Goal: Find specific fact: Find contact information

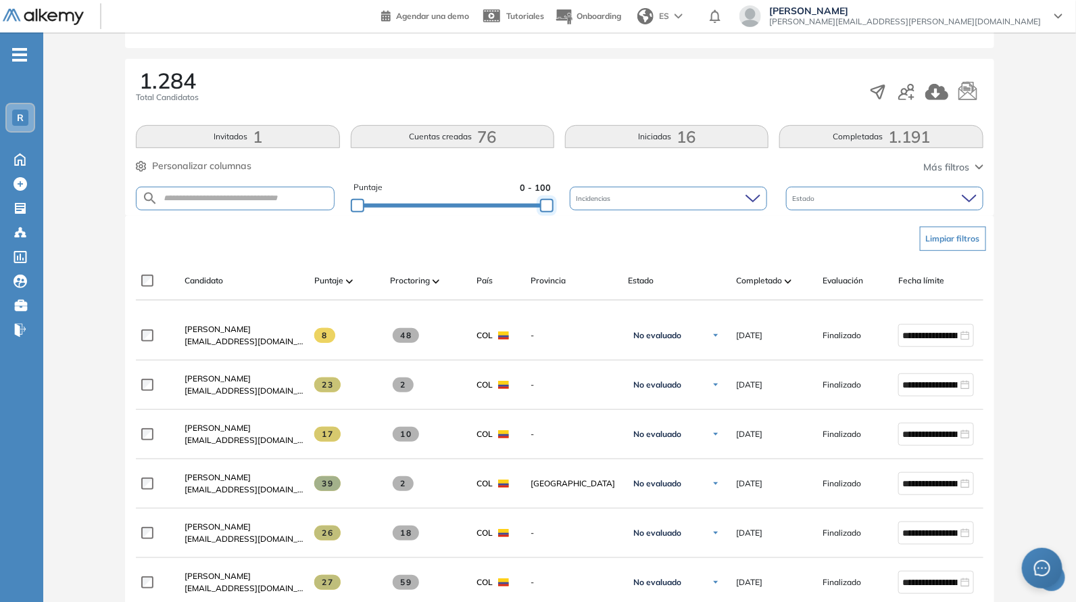
drag, startPoint x: 548, startPoint y: 204, endPoint x: 585, endPoint y: 225, distance: 42.7
click at [585, 225] on div "Evaluación : RappiX_Farmers Abierta Ver evaluación Cerrar evaluación Dashboard …" at bounding box center [560, 589] width 1022 height 1453
click at [524, 199] on div "Evaluación : RappiX_Farmers Abierta Ver evaluación Cerrar evaluación Dashboard …" at bounding box center [560, 589] width 1022 height 1453
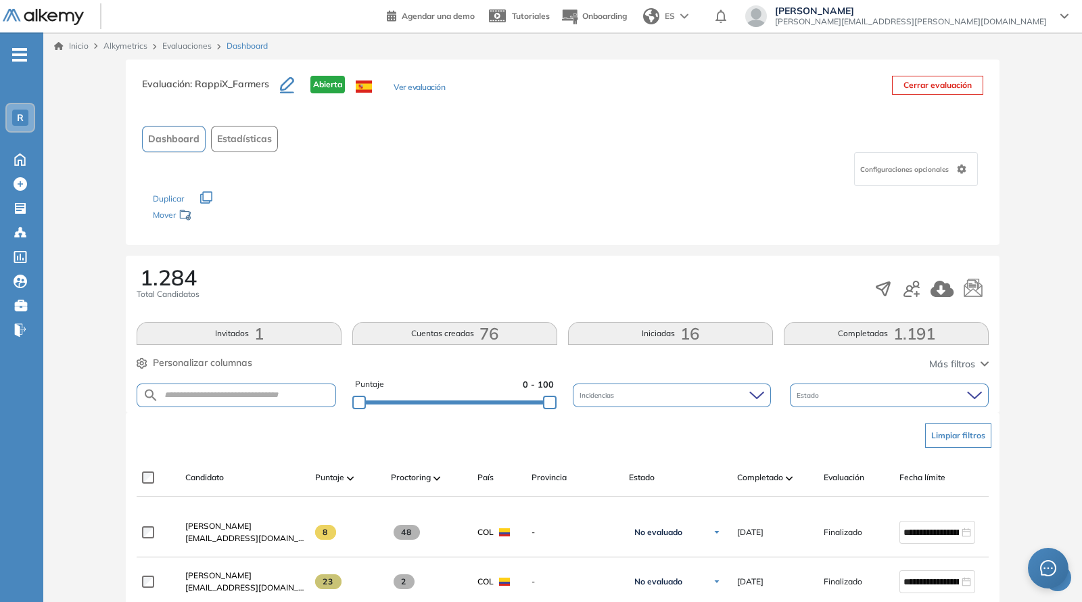
click at [524, 199] on div "Los siguientes tests ya no están disponibles o tienen una nueva versión Revisa …" at bounding box center [562, 207] width 819 height 43
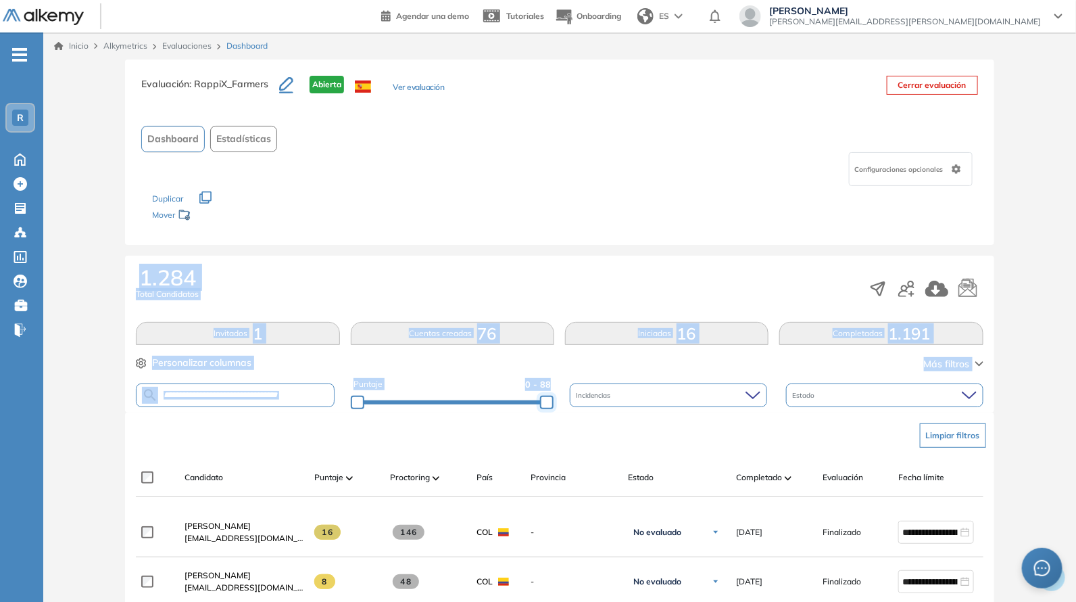
click at [554, 409] on div at bounding box center [547, 402] width 14 height 14
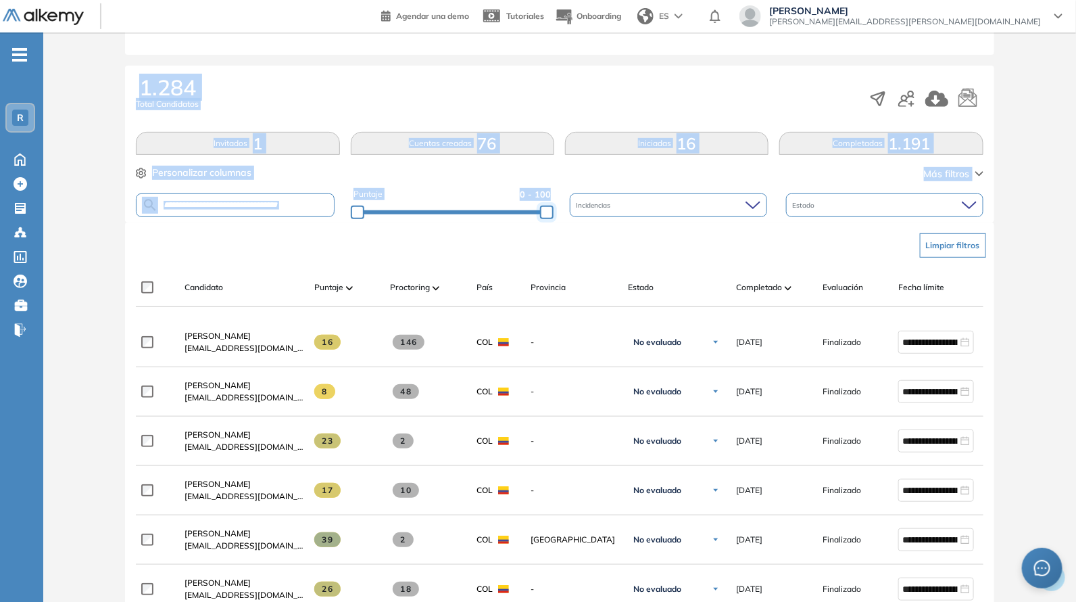
scroll to position [197, 0]
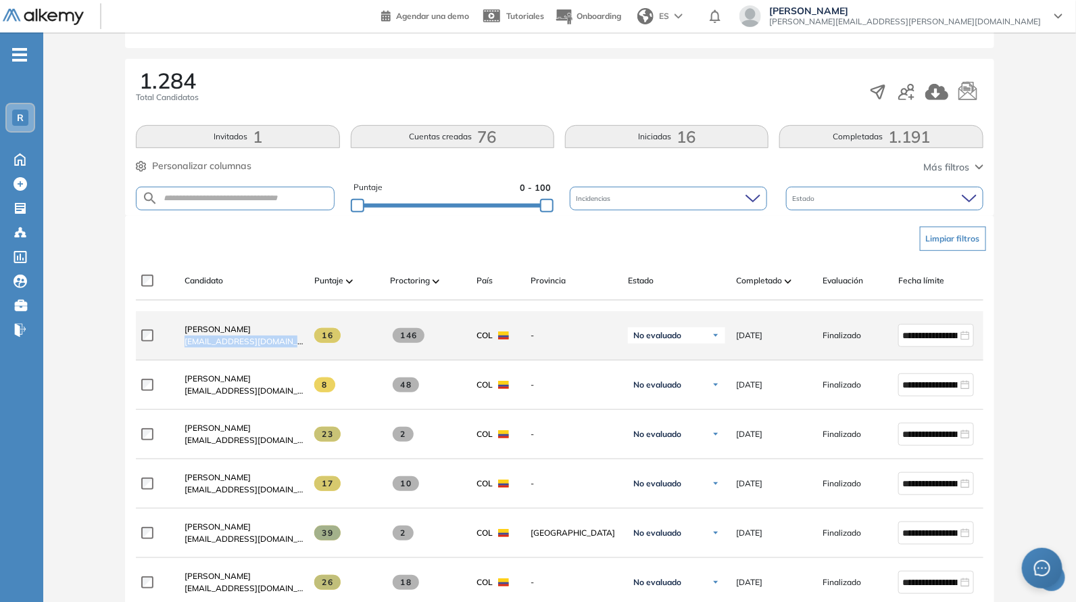
drag, startPoint x: 227, startPoint y: 359, endPoint x: 314, endPoint y: 358, distance: 87.2
click at [314, 358] on div "**********" at bounding box center [590, 335] width 909 height 49
copy div "[EMAIL_ADDRESS][DOMAIN_NAME]"
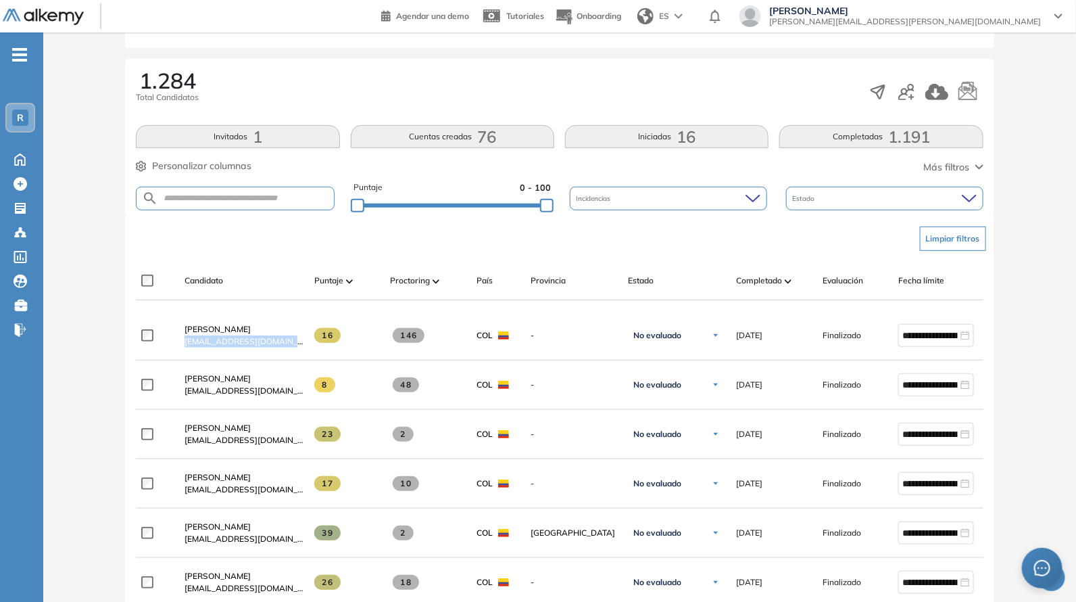
click at [259, 251] on div "Limpiar filtros" at bounding box center [562, 238] width 847 height 41
click at [521, 199] on div "Evaluación : RappiX_Farmers Abierta Ver evaluación Cerrar evaluación Dashboard …" at bounding box center [560, 589] width 1022 height 1453
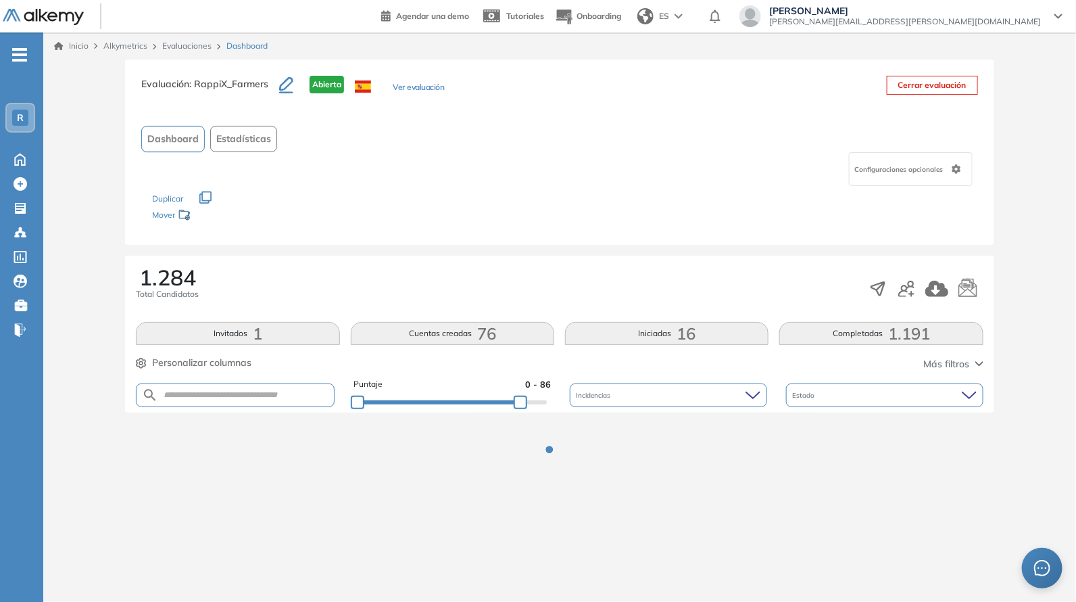
scroll to position [0, 0]
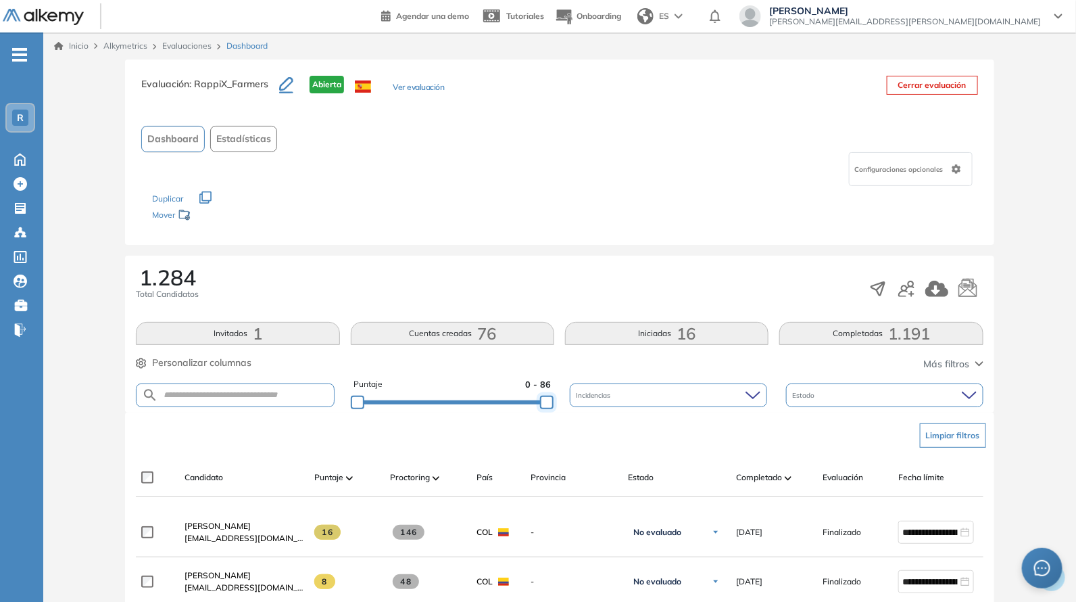
drag, startPoint x: 522, startPoint y: 404, endPoint x: 577, endPoint y: 412, distance: 55.4
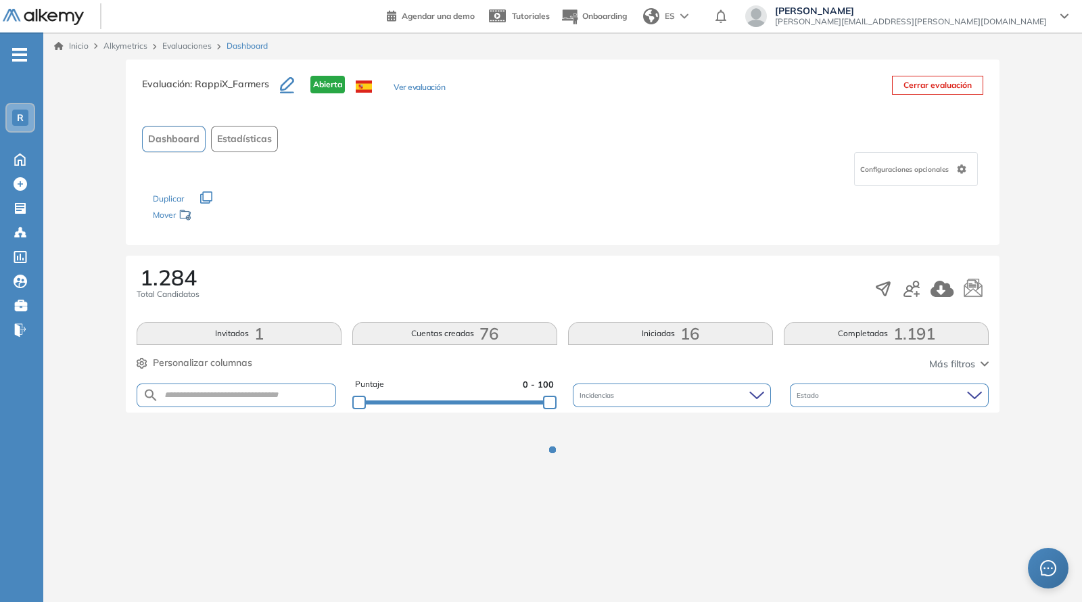
click at [579, 256] on div "1.284 Total Candidatos Invitados 1 Cuentas creadas 76 Iniciadas 16 Completadas …" at bounding box center [562, 334] width 873 height 157
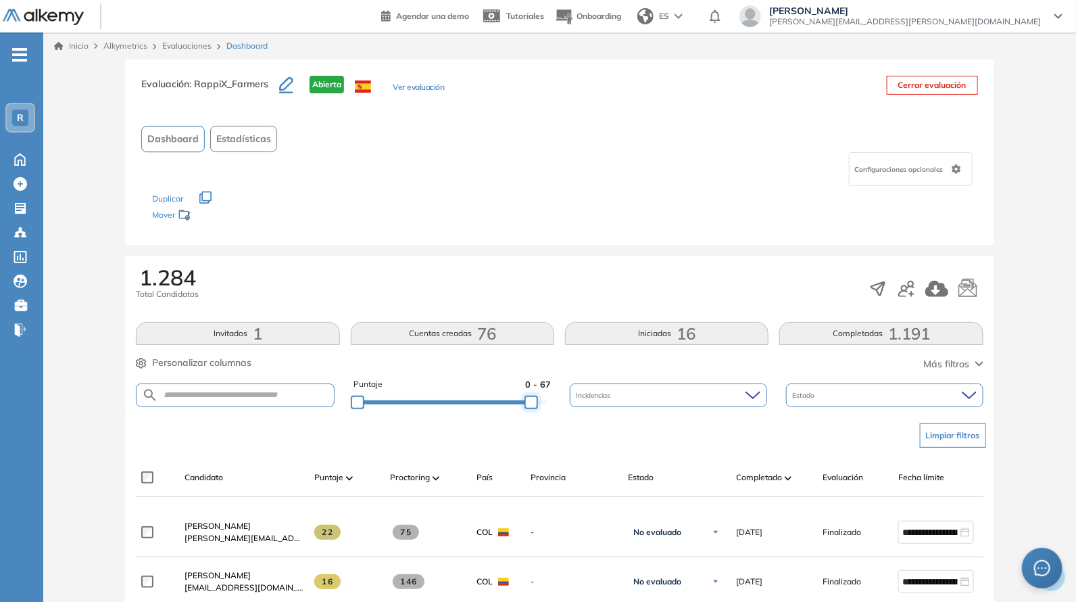
drag, startPoint x: 485, startPoint y: 393, endPoint x: 602, endPoint y: 356, distance: 122.1
click at [598, 389] on div "Puntaje 0 - 67 Incidencias Estado" at bounding box center [559, 395] width 847 height 34
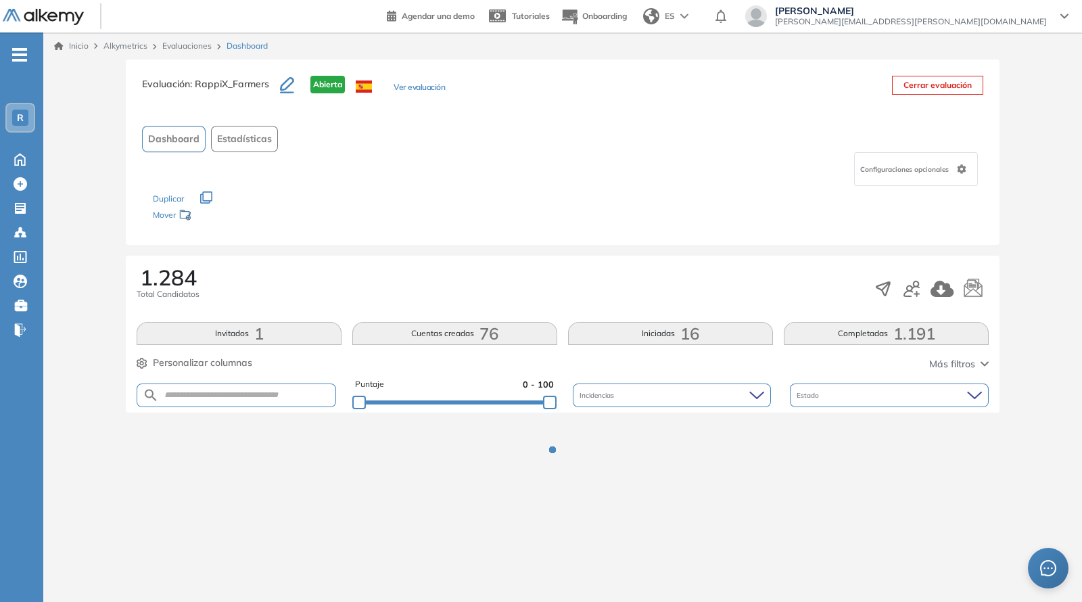
click at [544, 215] on div "Los siguientes tests ya no están disponibles o tienen una nueva versión Revisa …" at bounding box center [562, 207] width 819 height 43
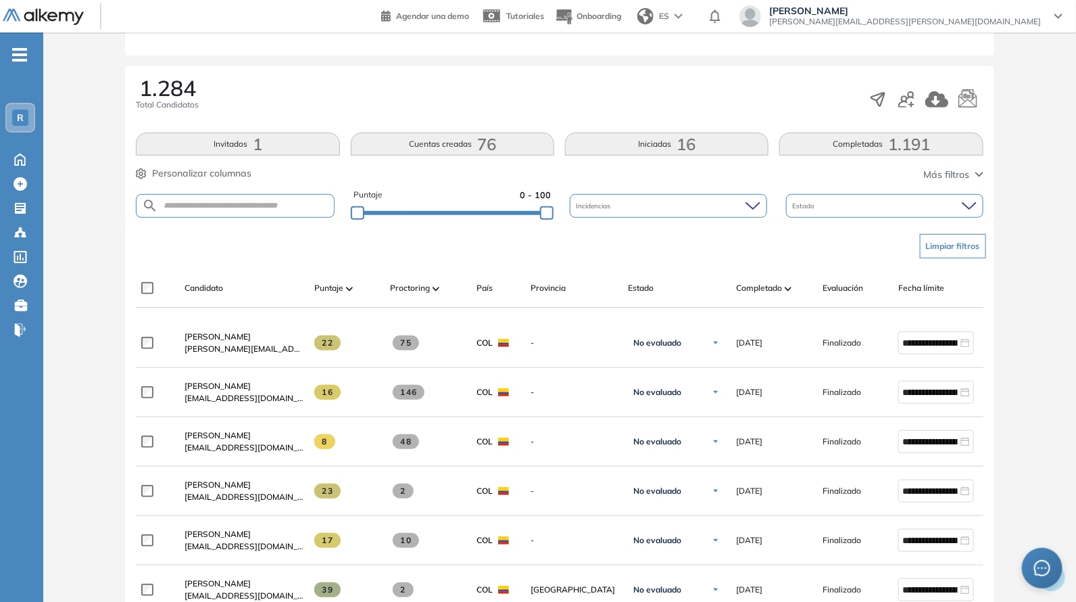
scroll to position [197, 0]
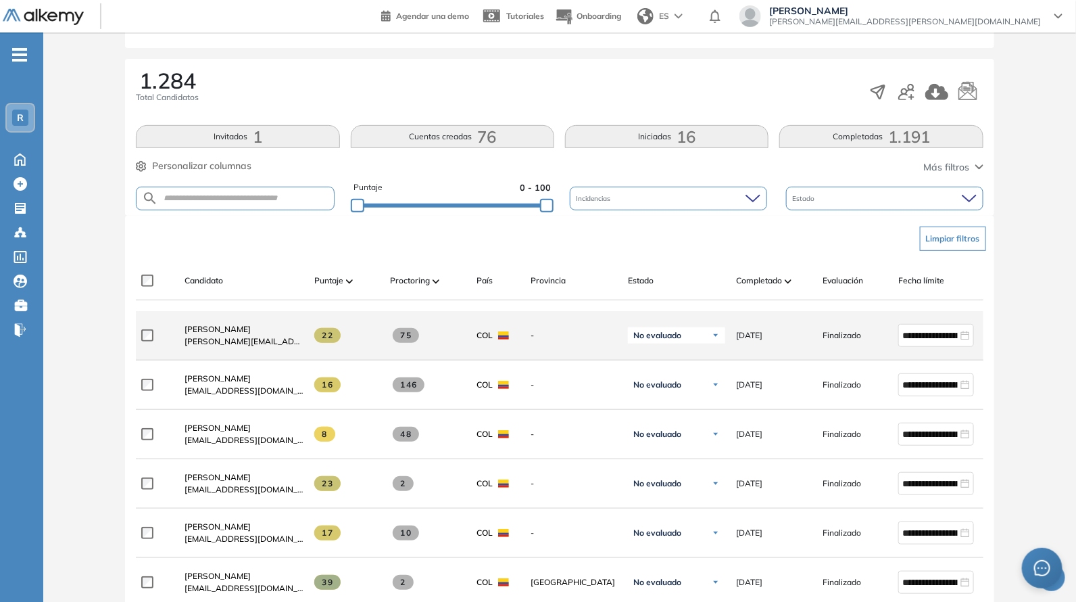
click at [170, 343] on div at bounding box center [157, 335] width 32 height 34
drag, startPoint x: 176, startPoint y: 343, endPoint x: 297, endPoint y: 346, distance: 121.0
click at [299, 346] on div "[PERSON_NAME] [PERSON_NAME][EMAIL_ADDRESS][DOMAIN_NAME]" at bounding box center [239, 335] width 130 height 46
copy span "[PERSON_NAME][EMAIL_ADDRESS][DOMAIN_NAME]"
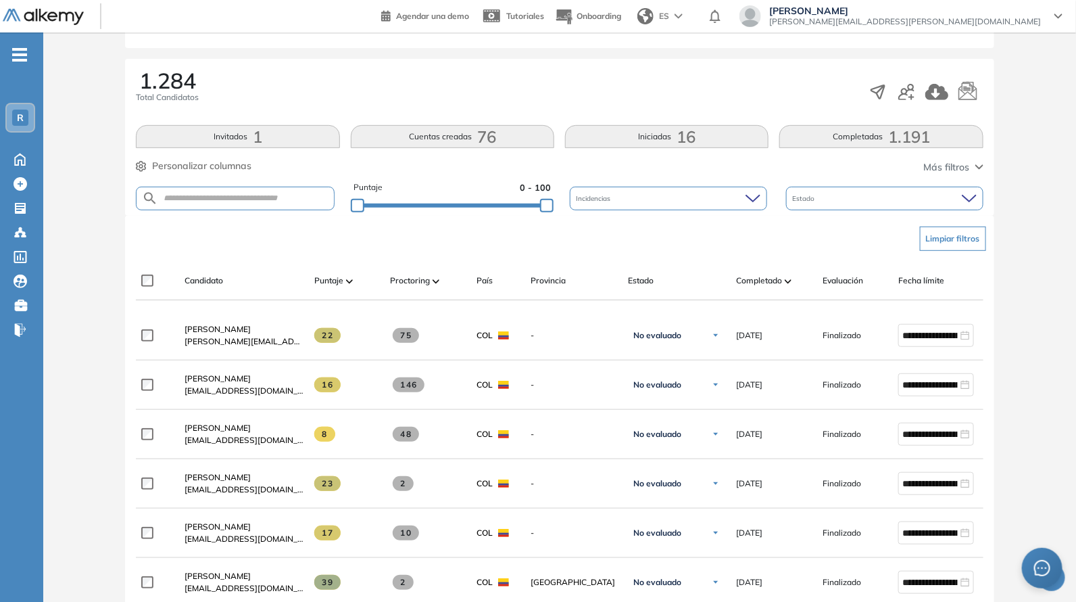
click at [300, 252] on div "Limpiar filtros" at bounding box center [562, 238] width 847 height 41
